Goal: Task Accomplishment & Management: Complete application form

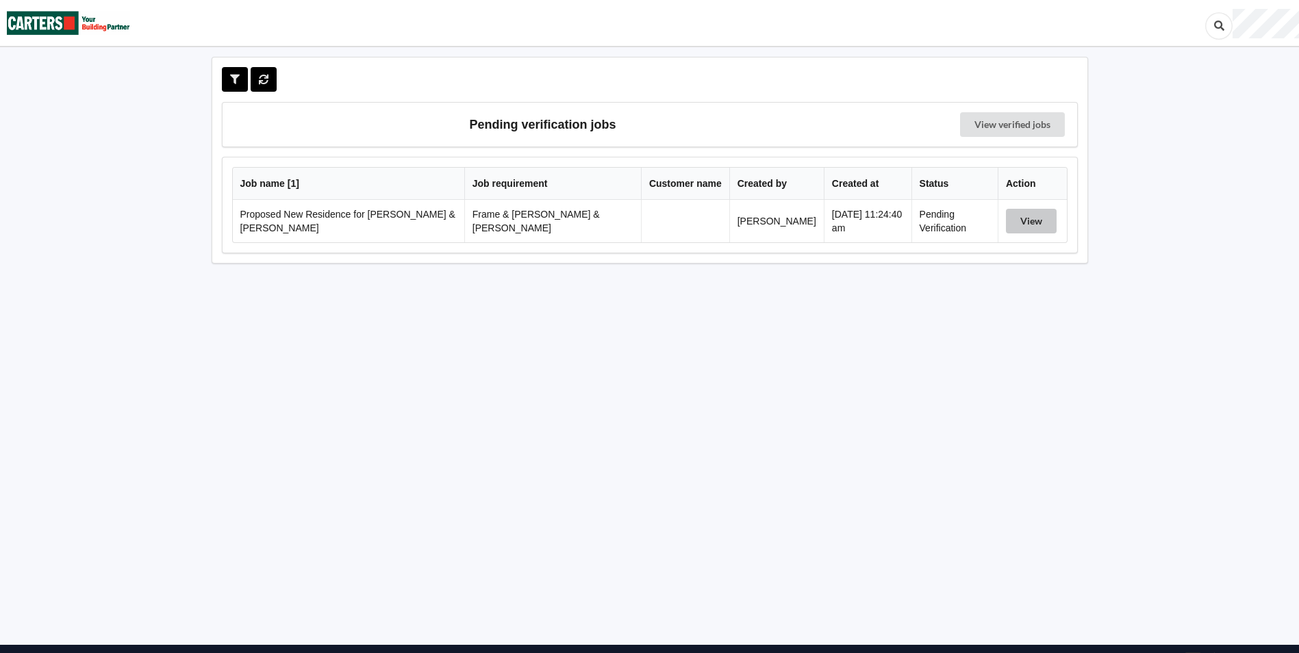
click at [1031, 223] on button "View" at bounding box center [1031, 221] width 51 height 25
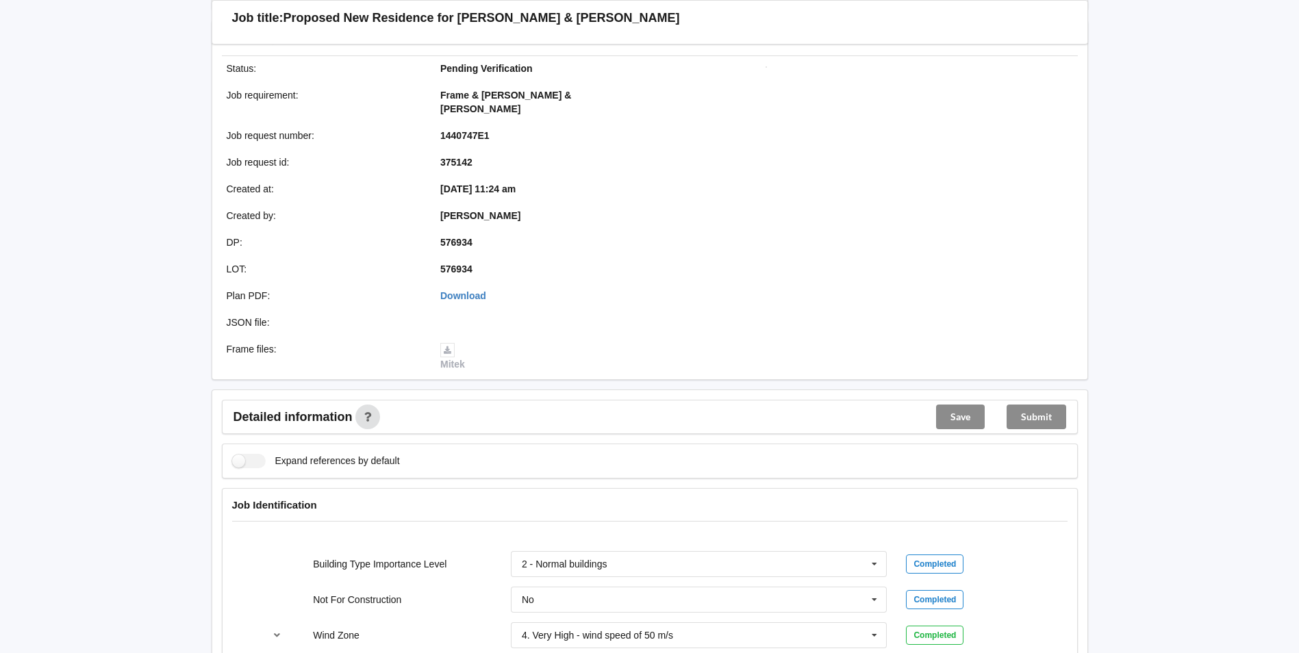
scroll to position [274, 0]
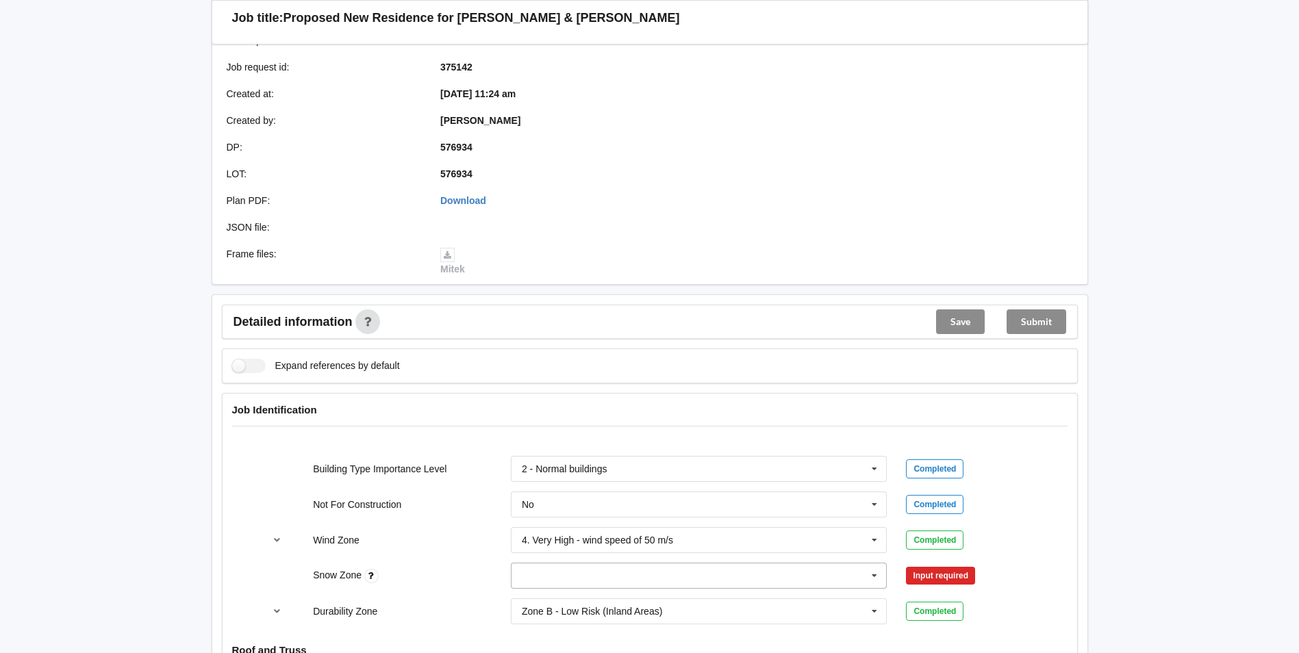
click at [869, 563] on icon at bounding box center [874, 575] width 21 height 25
click at [535, 416] on div "N0" at bounding box center [698, 423] width 375 height 25
click at [974, 565] on button "Confirm input" at bounding box center [946, 576] width 81 height 23
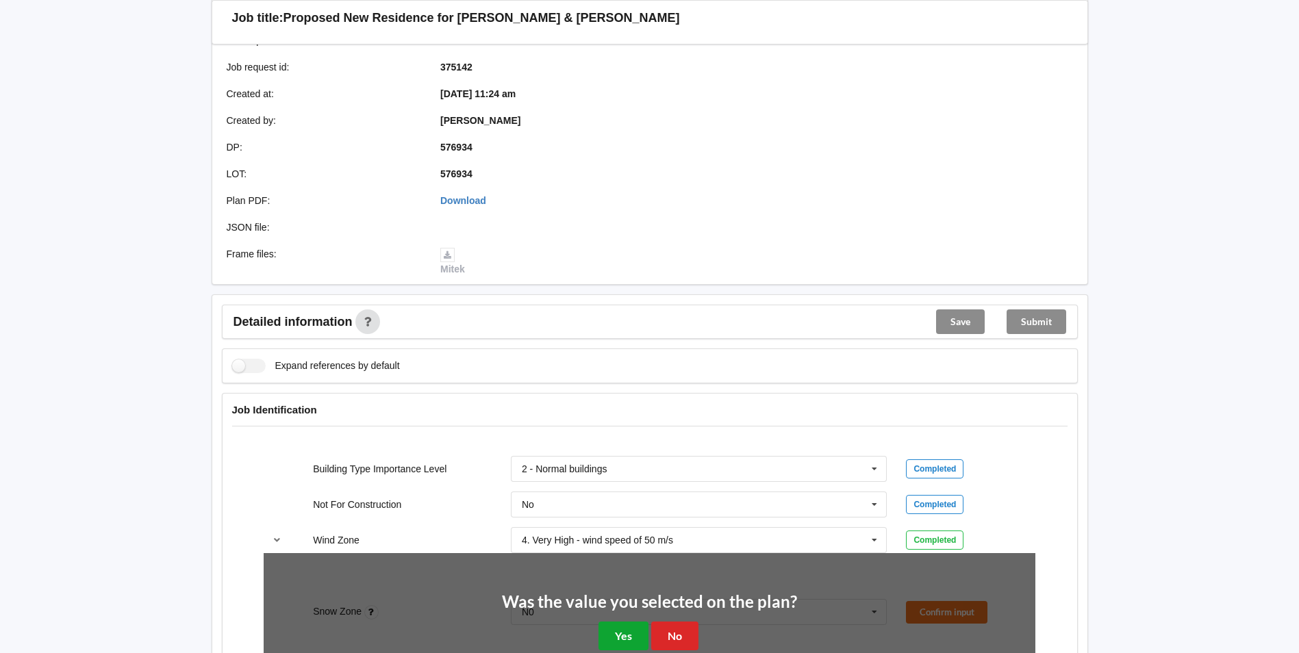
click at [628, 624] on button "Yes" at bounding box center [623, 636] width 50 height 28
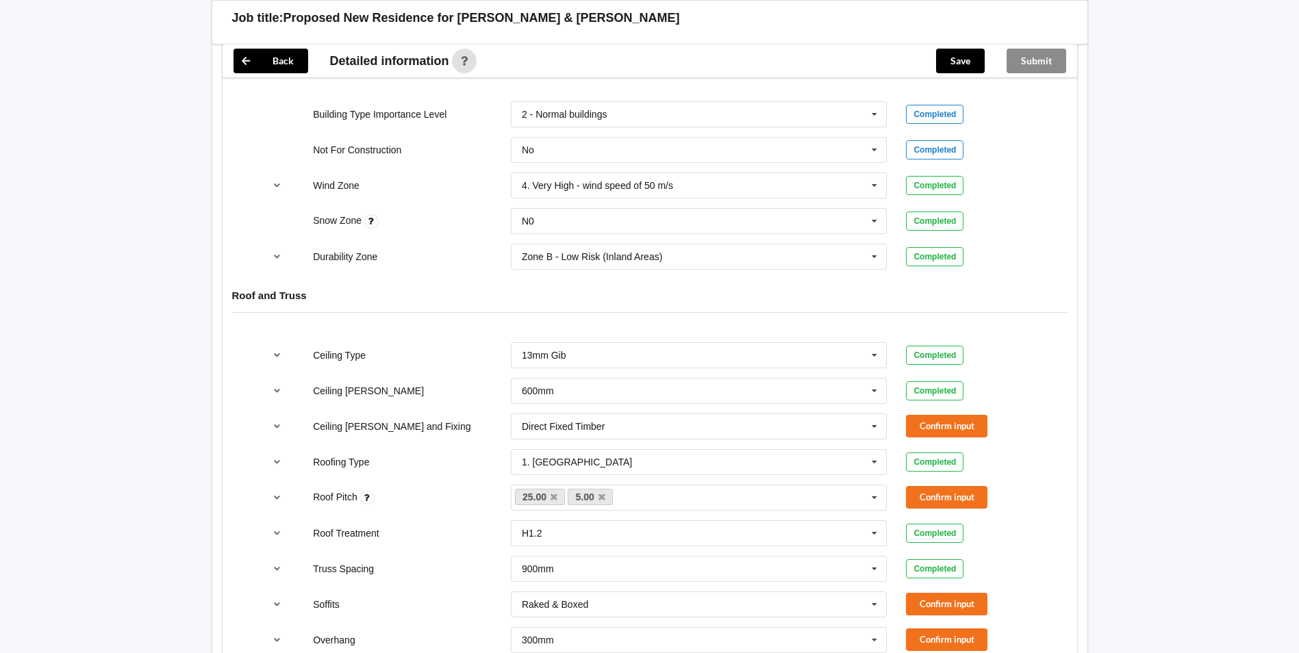
scroll to position [685, 0]
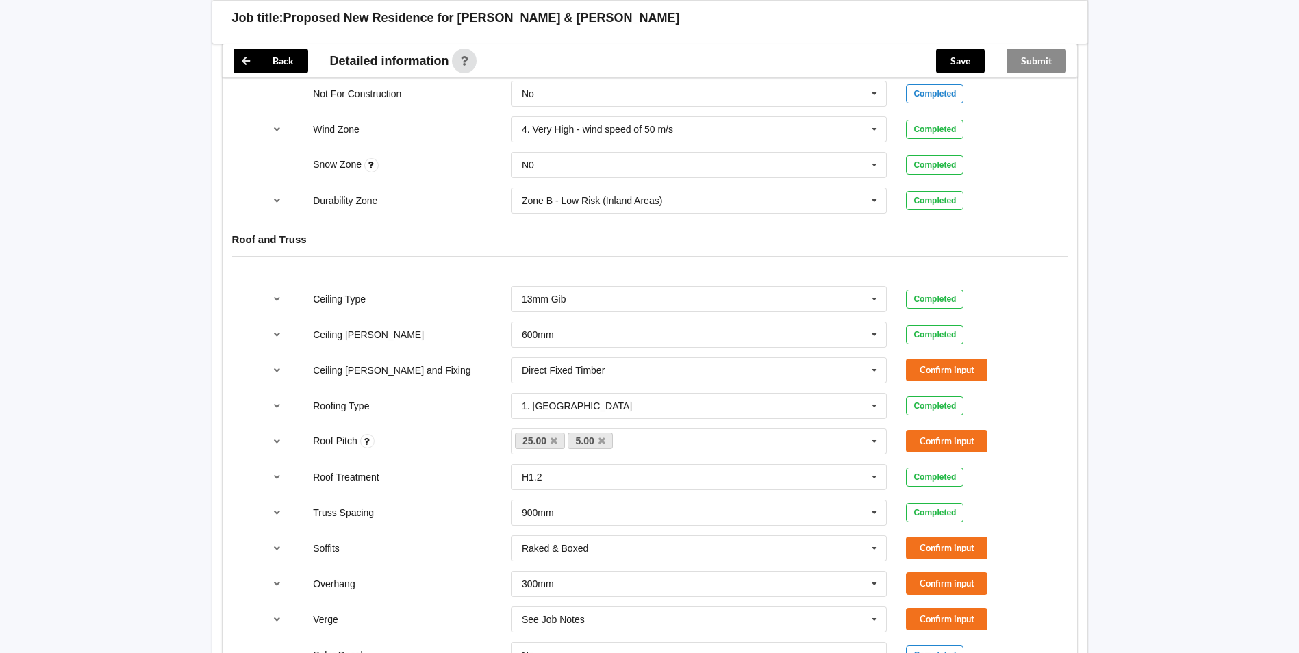
click at [901, 359] on div "Confirm input" at bounding box center [970, 370] width 149 height 23
click at [927, 359] on button "Confirm input" at bounding box center [946, 370] width 81 height 23
click at [607, 433] on link "5.00" at bounding box center [590, 441] width 45 height 16
click at [602, 437] on icon at bounding box center [601, 441] width 7 height 9
click at [912, 430] on button "Confirm input" at bounding box center [946, 441] width 81 height 23
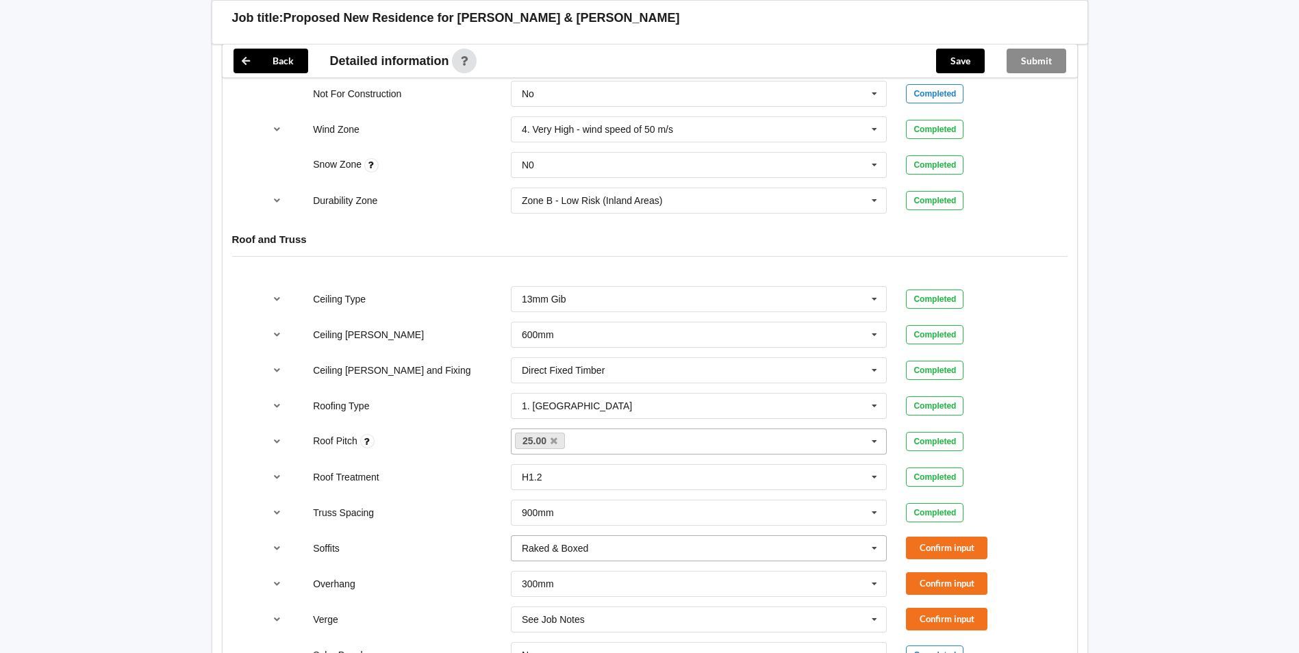
click at [618, 536] on input "text" at bounding box center [699, 548] width 375 height 25
click at [975, 539] on button "Confirm input" at bounding box center [946, 548] width 81 height 23
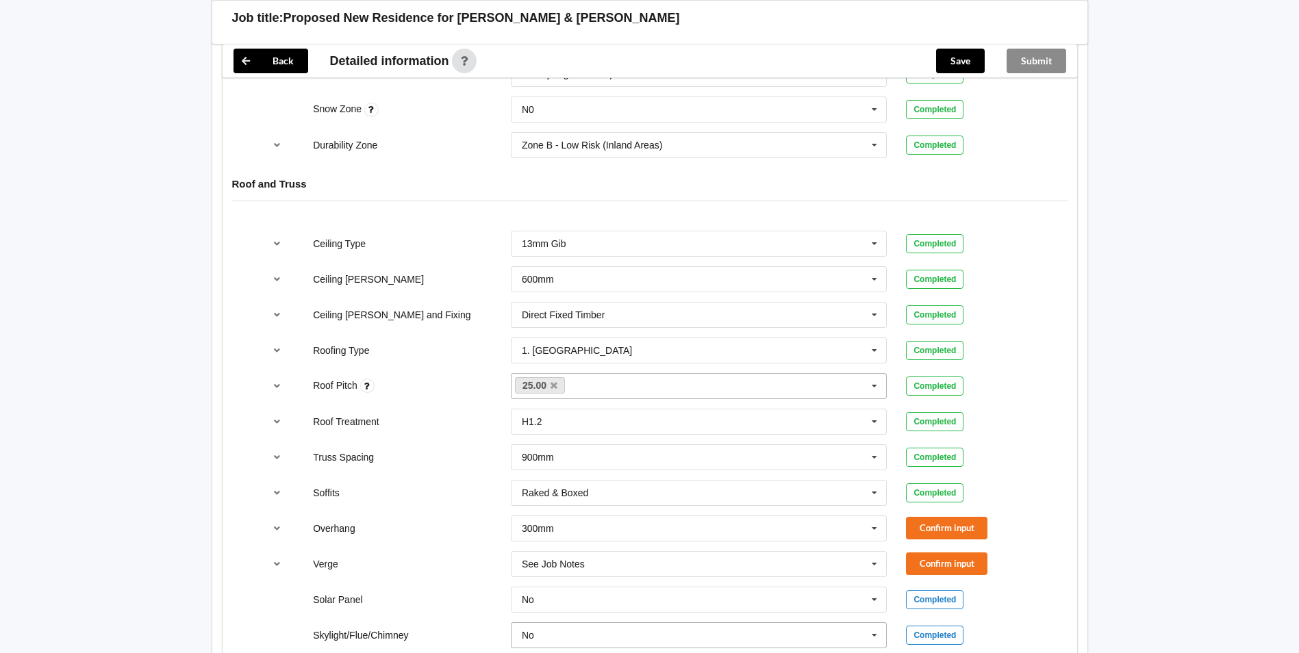
scroll to position [822, 0]
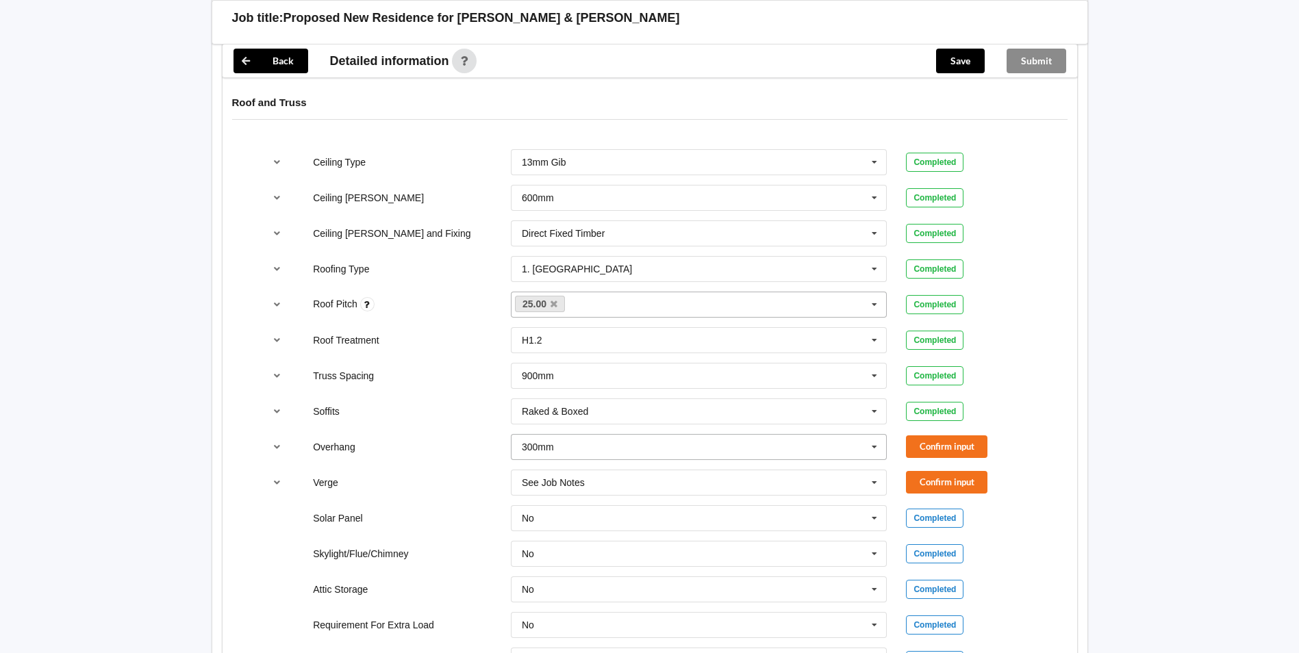
click at [568, 435] on input "text" at bounding box center [699, 447] width 375 height 25
click at [568, 561] on div "Multiple Values – See As Per Plan" at bounding box center [698, 573] width 375 height 25
click at [602, 470] on input "text" at bounding box center [699, 482] width 375 height 25
drag, startPoint x: 573, startPoint y: 620, endPoint x: 722, endPoint y: 541, distance: 168.5
click at [574, 629] on span "Multiple Values – See As Per Plan" at bounding box center [594, 634] width 144 height 11
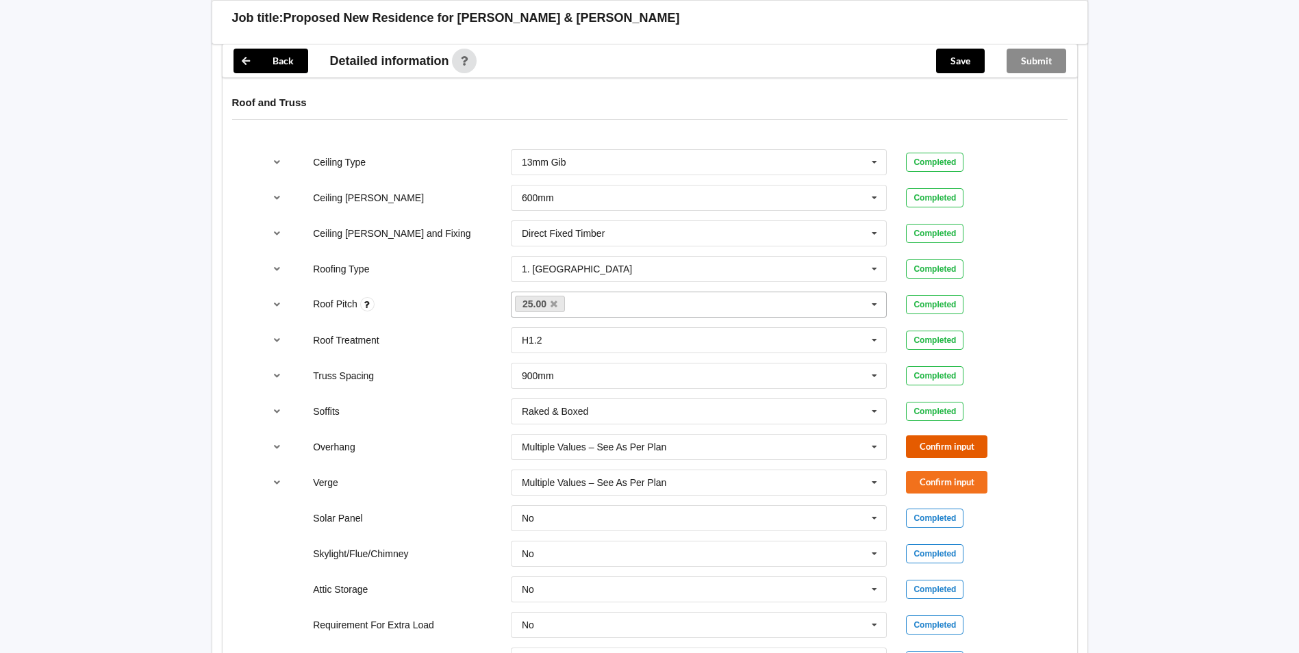
click at [924, 435] on button "Confirm input" at bounding box center [946, 446] width 81 height 23
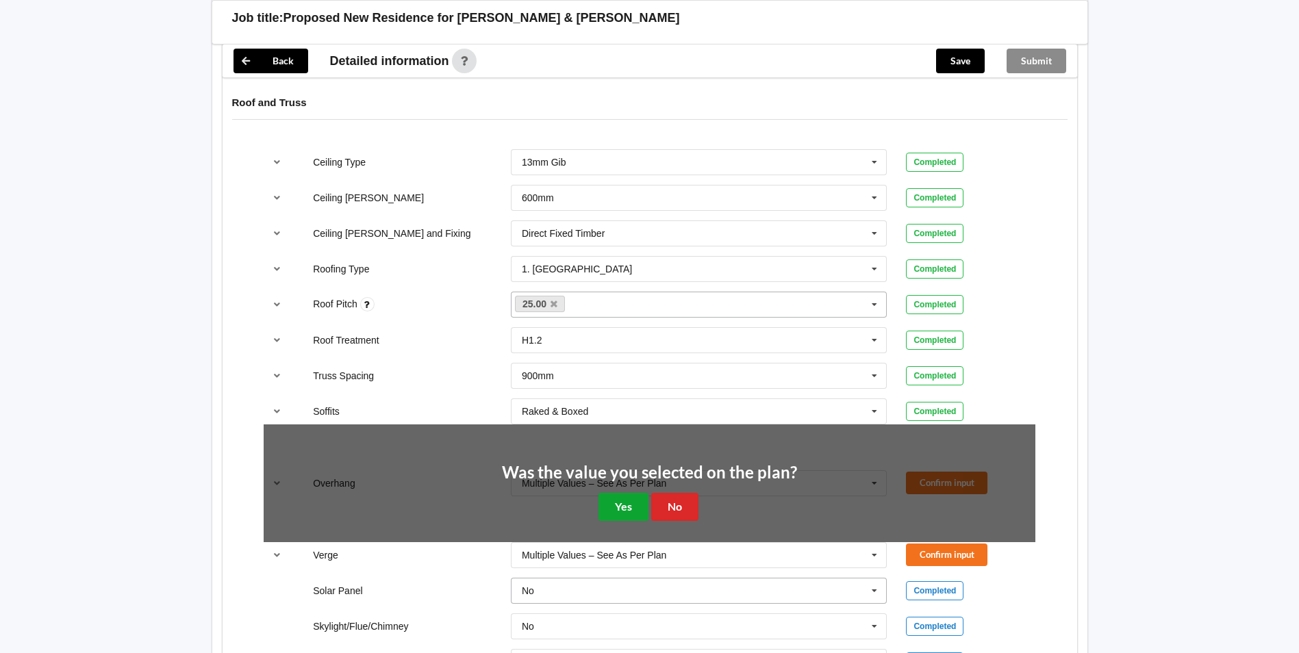
drag, startPoint x: 620, startPoint y: 498, endPoint x: 699, endPoint y: 498, distance: 78.7
click at [626, 494] on button "Yes" at bounding box center [623, 507] width 50 height 28
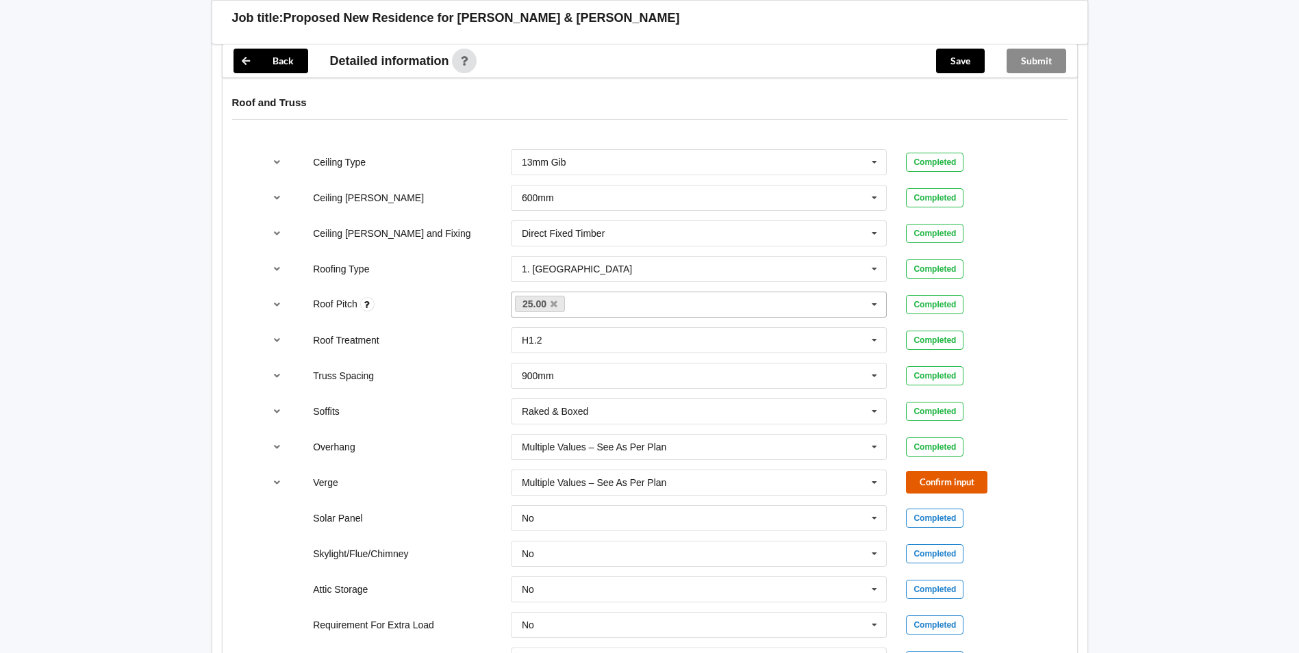
click at [918, 472] on button "Confirm input" at bounding box center [946, 482] width 81 height 23
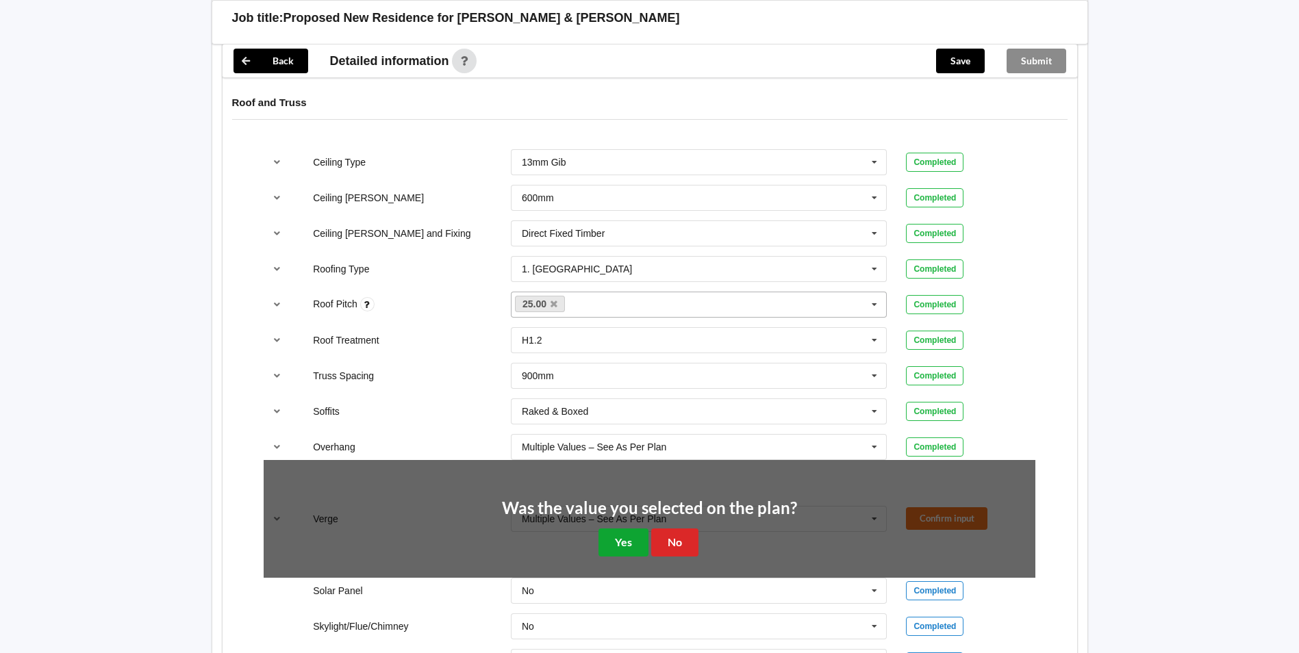
click at [611, 531] on button "Yes" at bounding box center [623, 543] width 50 height 28
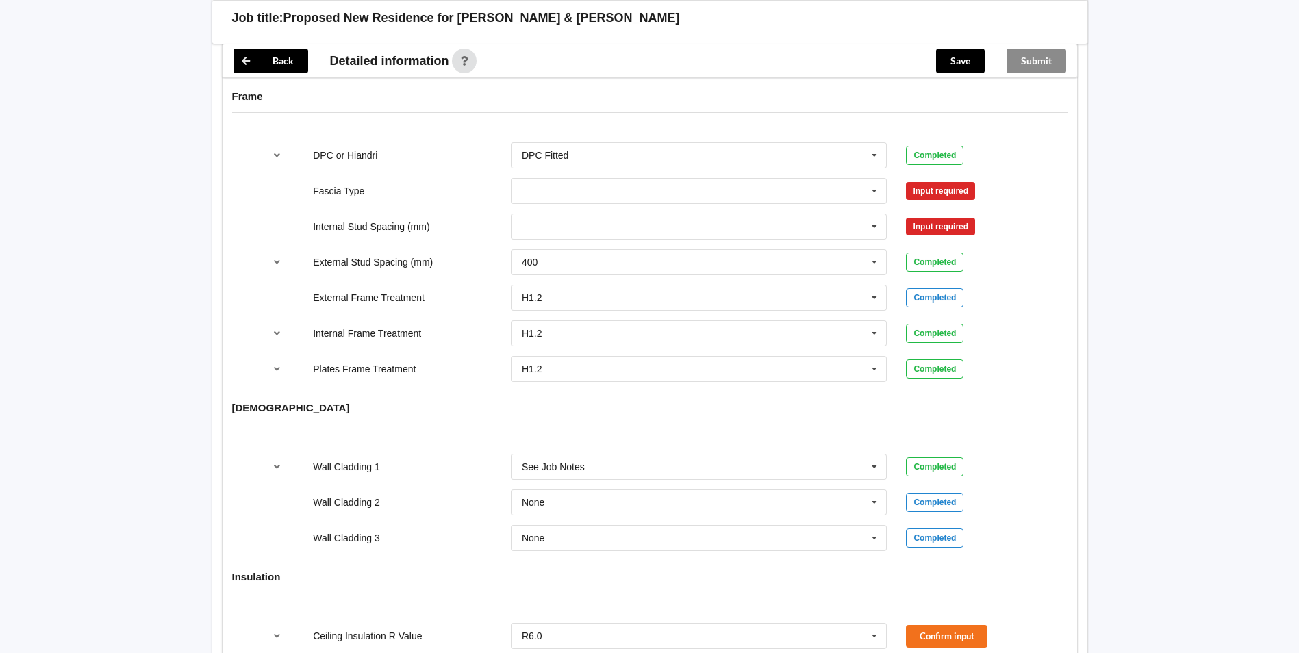
scroll to position [1369, 0]
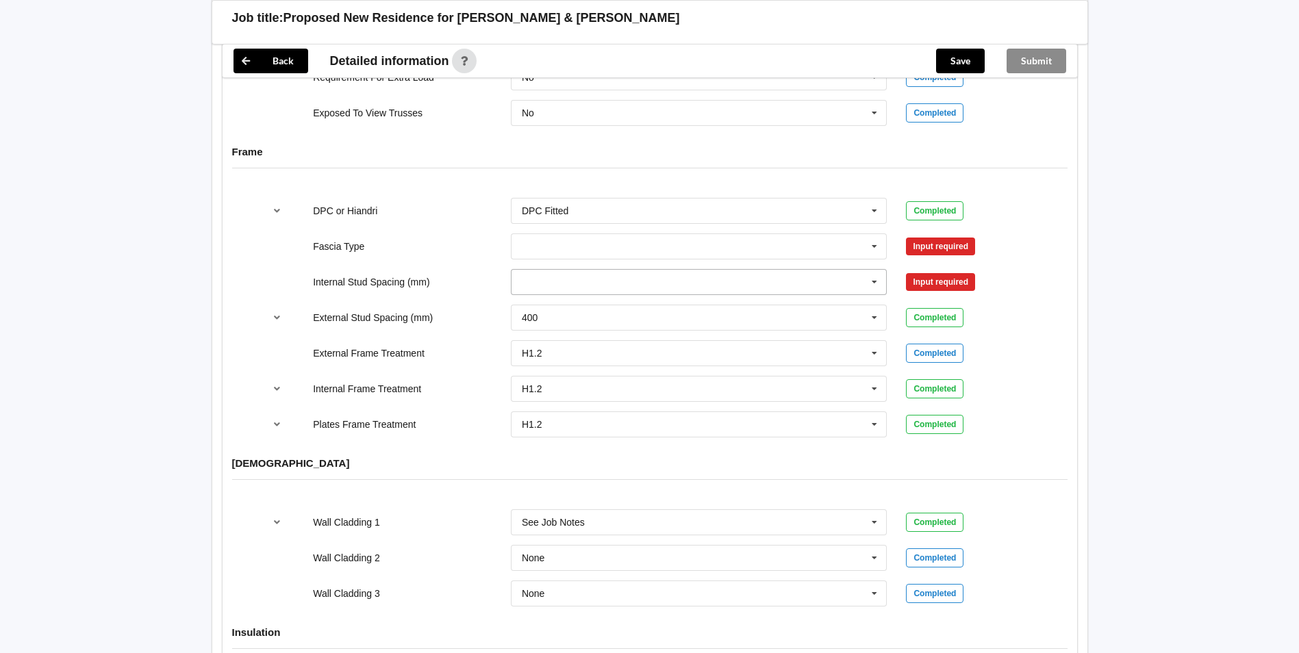
click at [538, 270] on input "text" at bounding box center [699, 282] width 375 height 25
click at [561, 421] on div "Multiple Values – See As Per Plan" at bounding box center [698, 433] width 375 height 25
click at [547, 234] on input "text" at bounding box center [699, 246] width 375 height 25
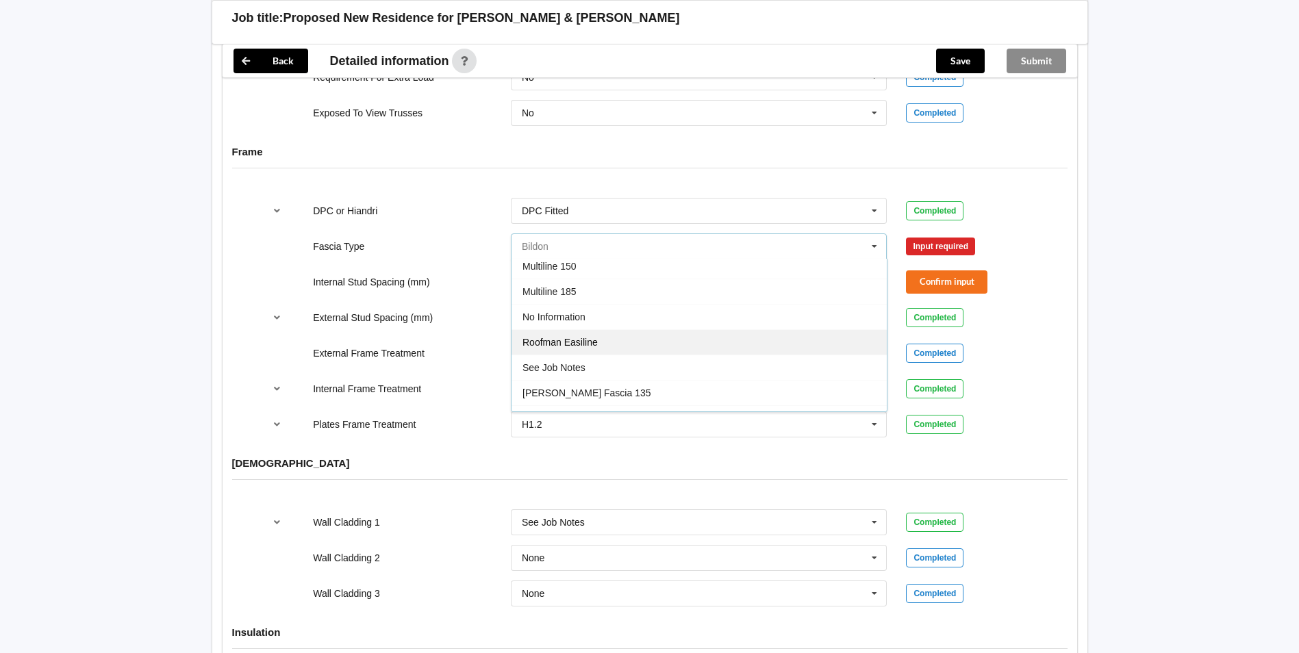
scroll to position [387, 0]
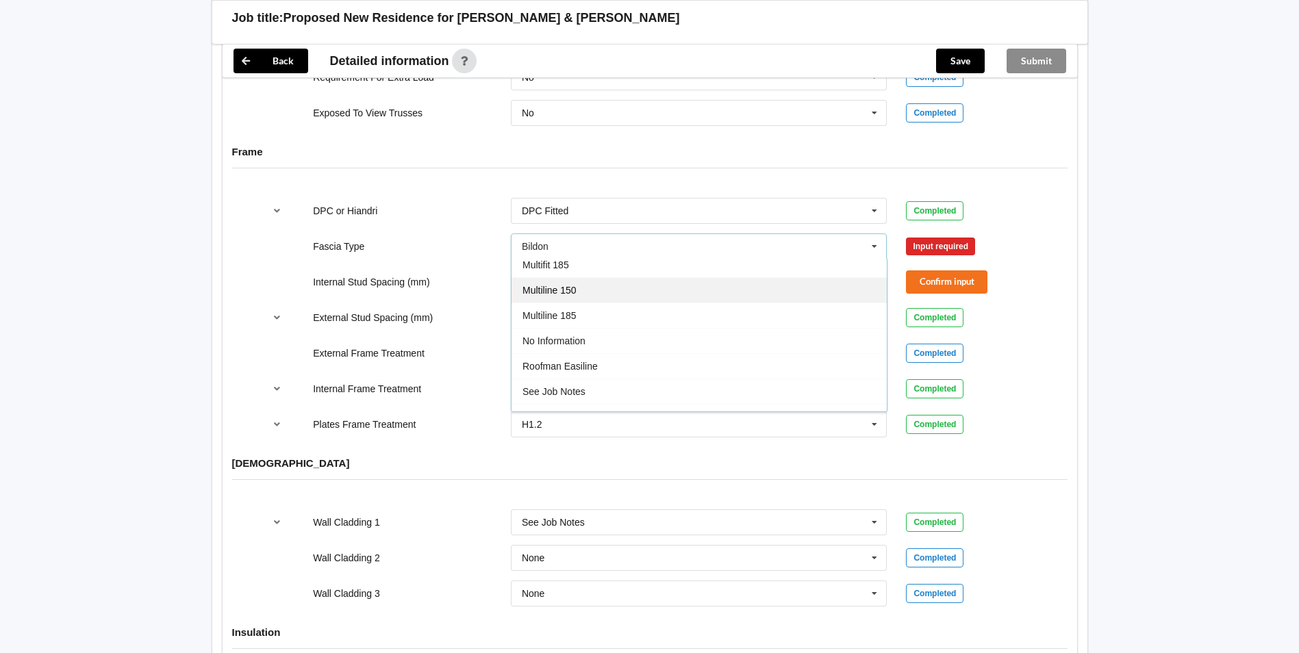
click at [573, 285] on span "Multiline 150" at bounding box center [549, 290] width 54 height 11
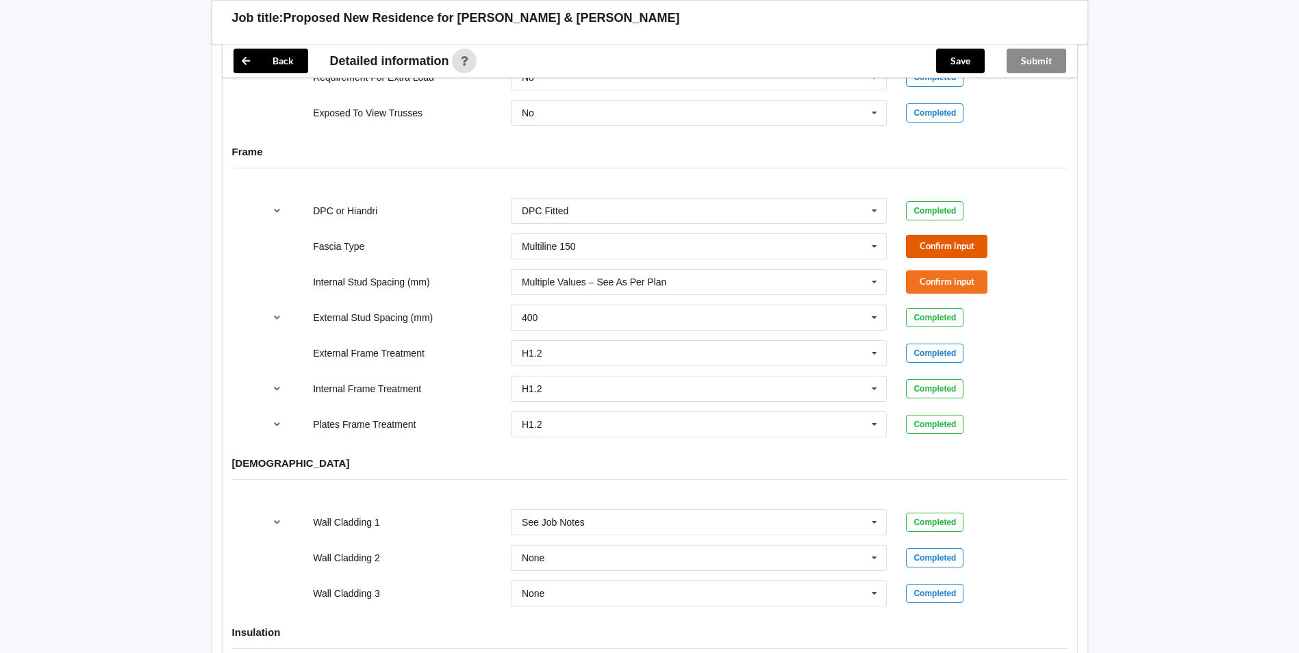
click at [965, 235] on button "Confirm input" at bounding box center [946, 246] width 81 height 23
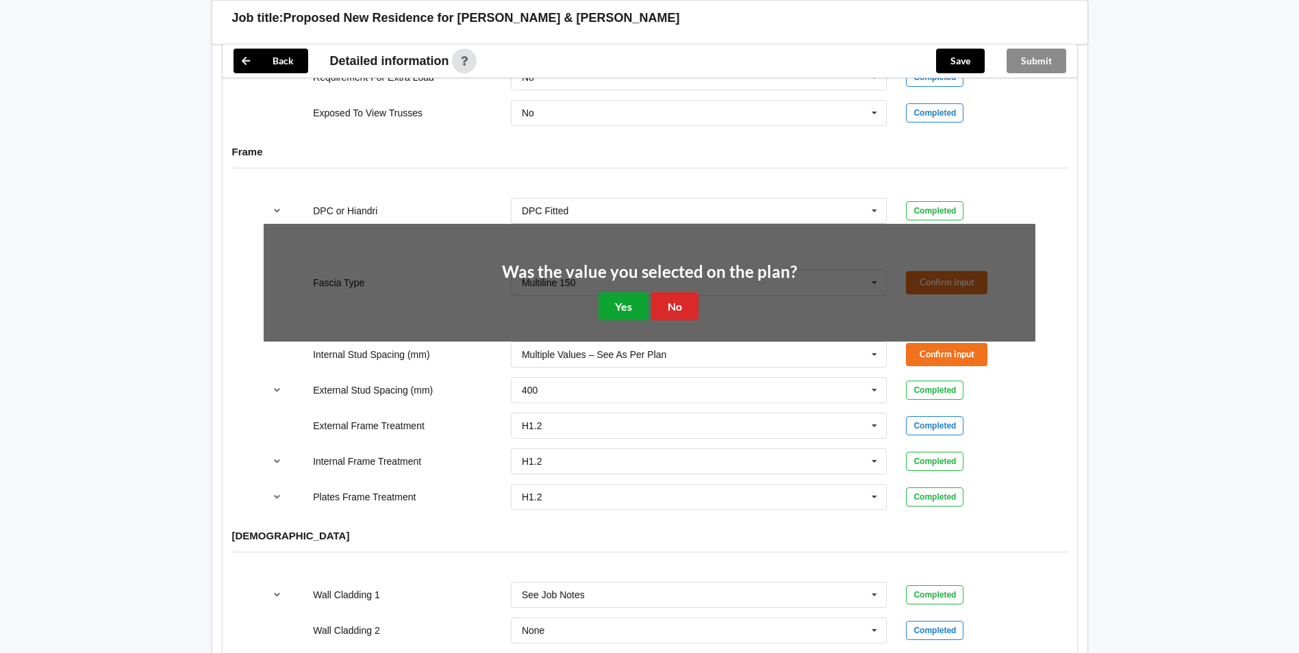
click at [626, 292] on button "Yes" at bounding box center [623, 306] width 50 height 28
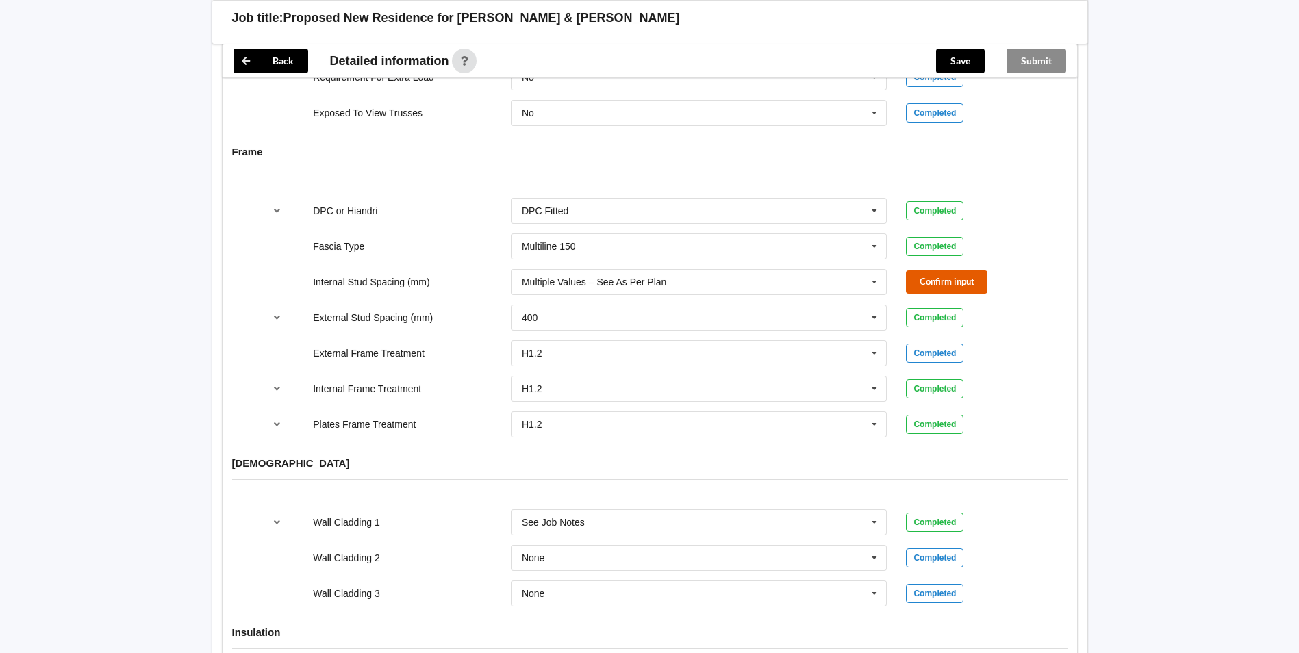
click at [935, 273] on button "Confirm input" at bounding box center [946, 281] width 81 height 23
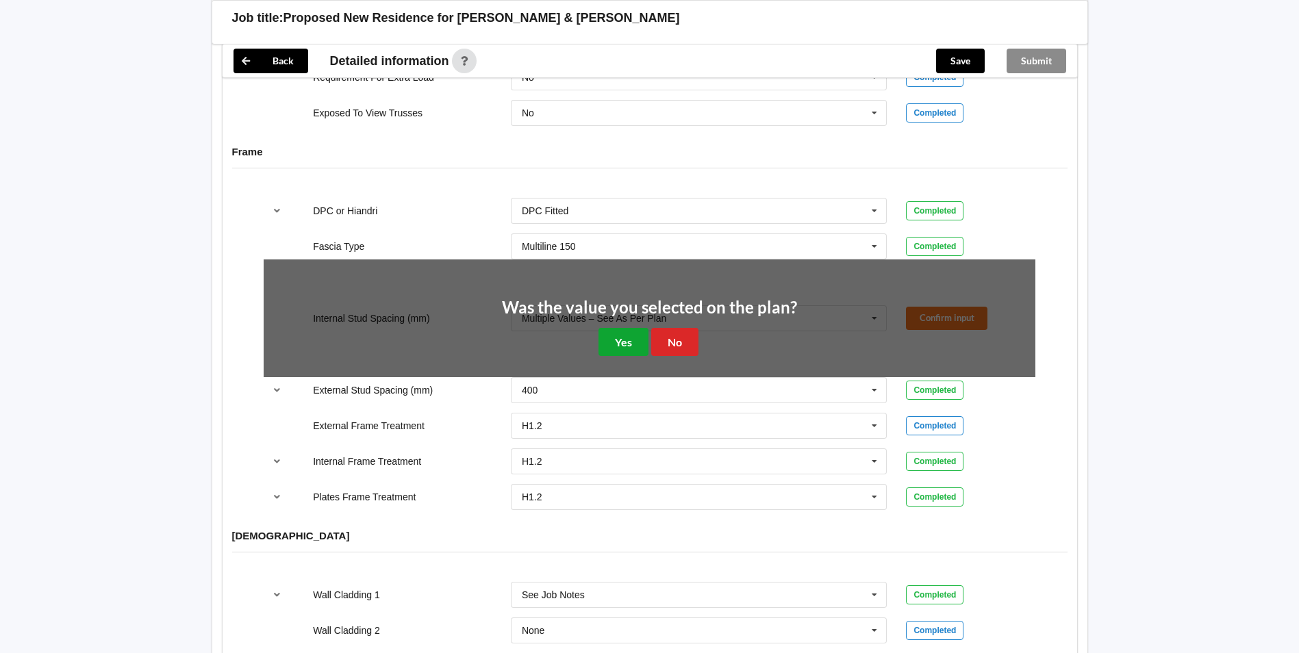
click at [611, 329] on button "Yes" at bounding box center [623, 342] width 50 height 28
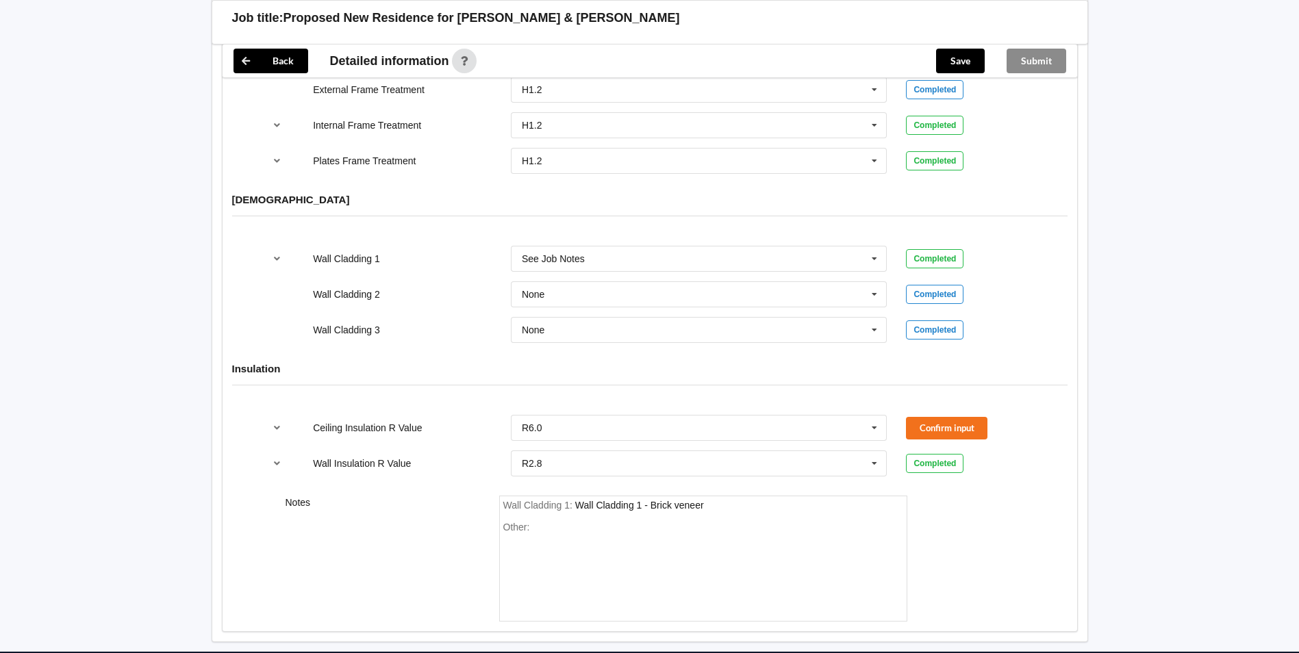
scroll to position [1643, 0]
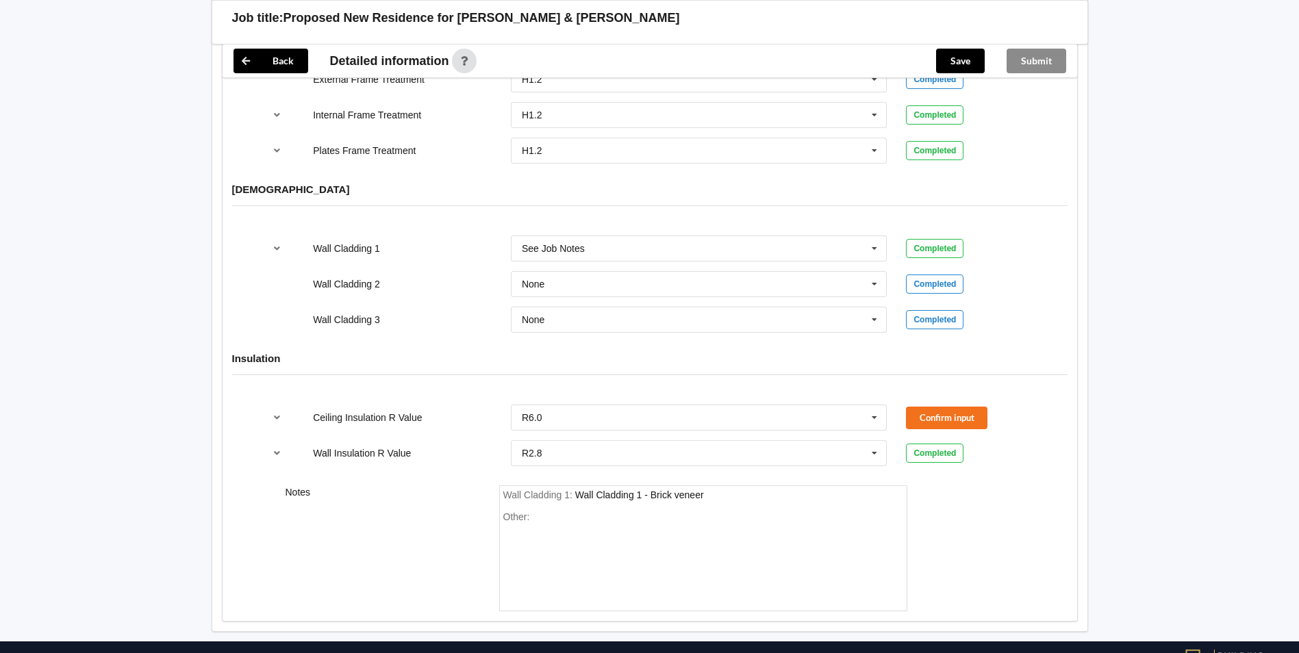
click at [561, 262] on div "None Axon Panel B/Back 135 B/Back 135 Rebated B/Back 142 B/Back 180 B/Back 187 …" at bounding box center [699, 284] width 396 height 45
click at [560, 244] on input "text" at bounding box center [699, 248] width 375 height 25
drag, startPoint x: 596, startPoint y: 524, endPoint x: 684, endPoint y: 498, distance: 91.6
click at [599, 519] on div "Other:" at bounding box center [703, 559] width 400 height 96
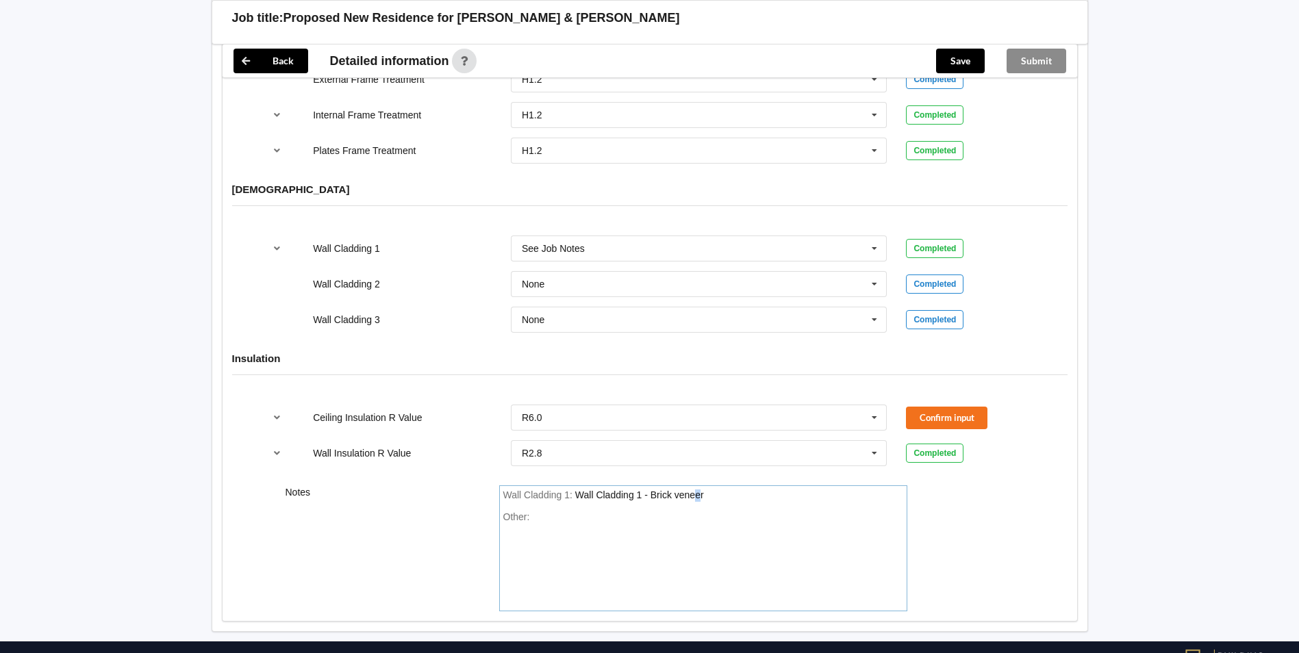
click at [698, 489] on div "Wall Cladding 1 - Brick veneer" at bounding box center [639, 494] width 129 height 11
drag, startPoint x: 702, startPoint y: 478, endPoint x: 708, endPoint y: 485, distance: 8.8
click at [704, 489] on div "Wall Cladding 1 : Wall Cladding 1 - Brick veneer" at bounding box center [703, 495] width 400 height 12
click at [949, 407] on button "Confirm input" at bounding box center [946, 418] width 81 height 23
click at [956, 67] on button "Save" at bounding box center [960, 61] width 49 height 25
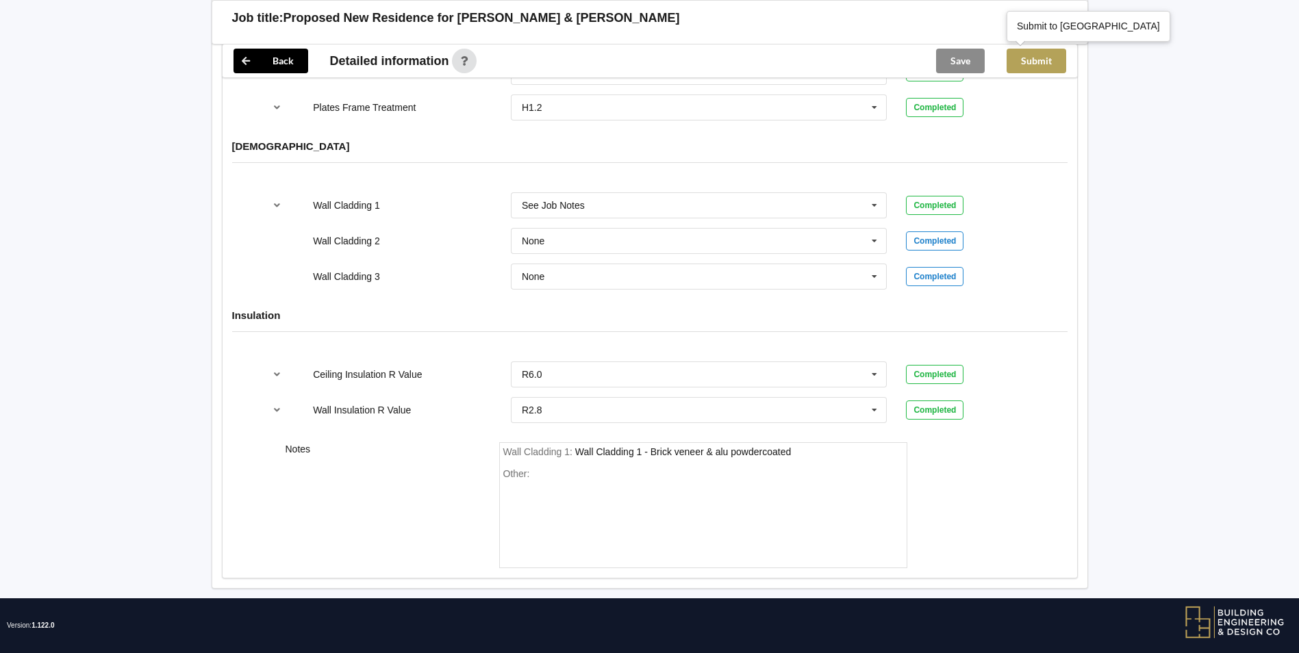
click at [1023, 62] on button "Submit" at bounding box center [1036, 61] width 60 height 25
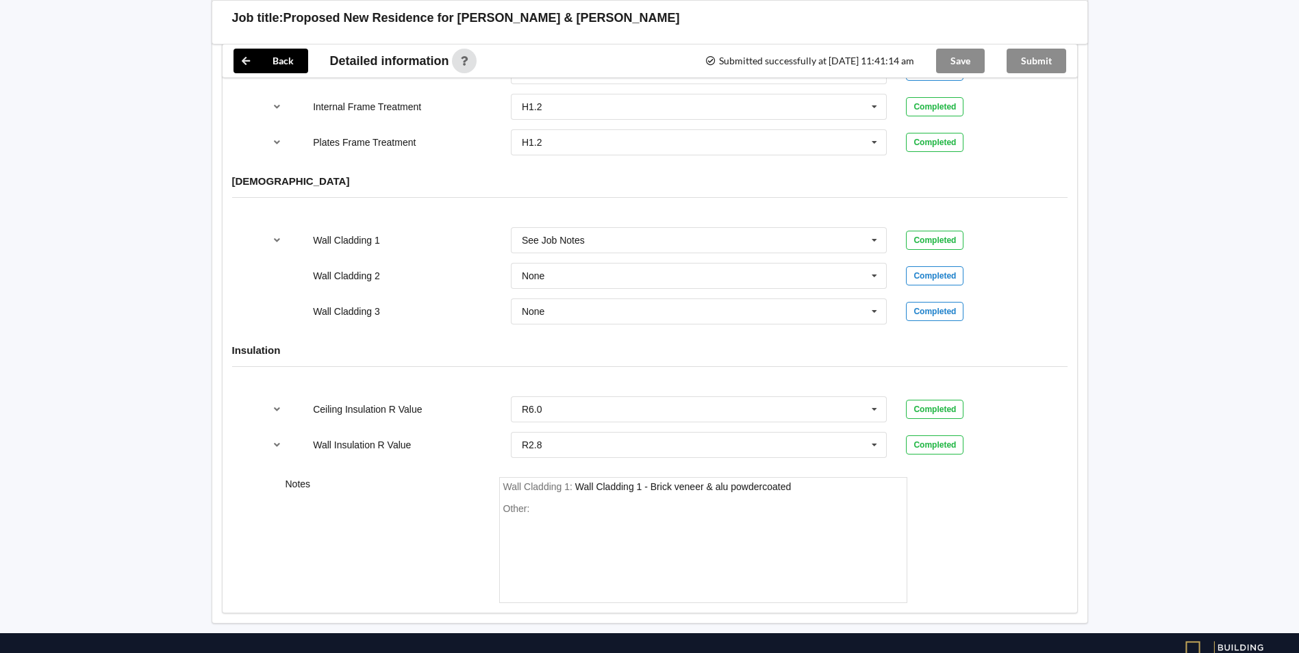
scroll to position [1555, 0]
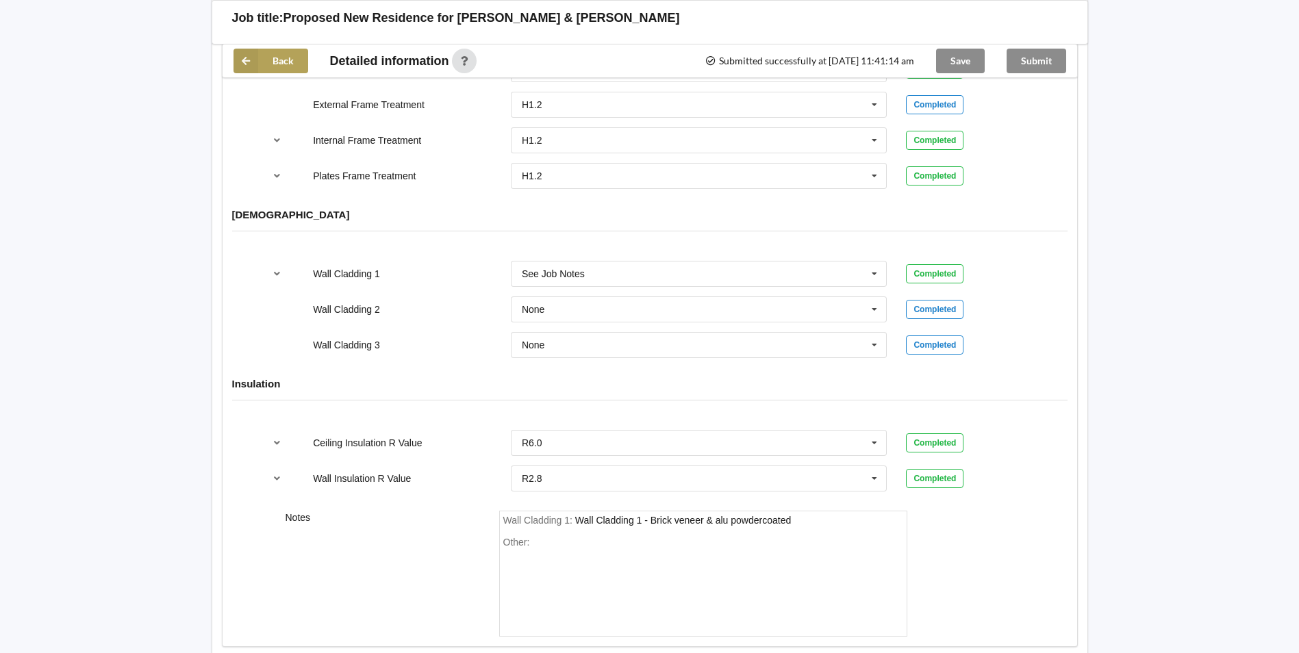
click at [245, 55] on icon at bounding box center [245, 61] width 25 height 25
